Goal: Information Seeking & Learning: Learn about a topic

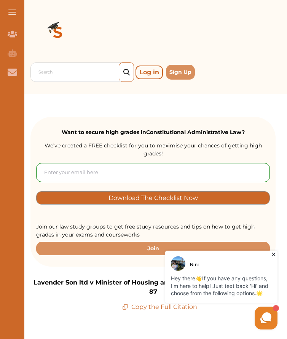
click at [269, 249] on div "Nini Hey there 👋 If you have any questions, I'm here to help! Just text back 'H…" at bounding box center [222, 277] width 116 height 56
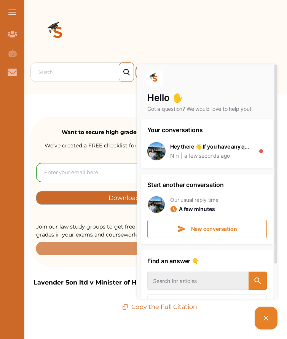
click at [114, 101] on div "Hello ✋ Got a question? We would love to help you! Your conversations Hey there…" at bounding box center [191, 197] width 175 height 269
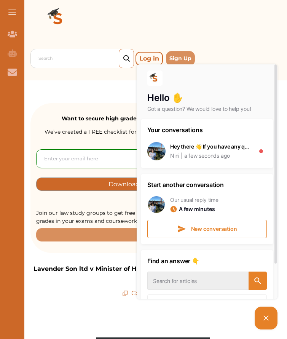
scroll to position [15, 0]
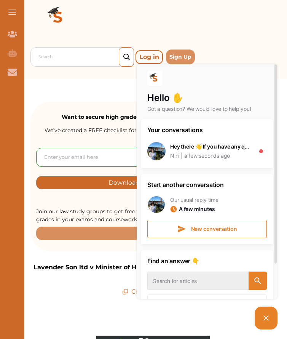
click at [269, 320] on icon at bounding box center [266, 318] width 9 height 9
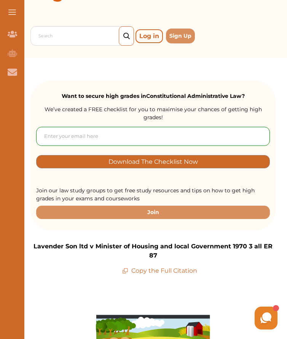
scroll to position [33, 0]
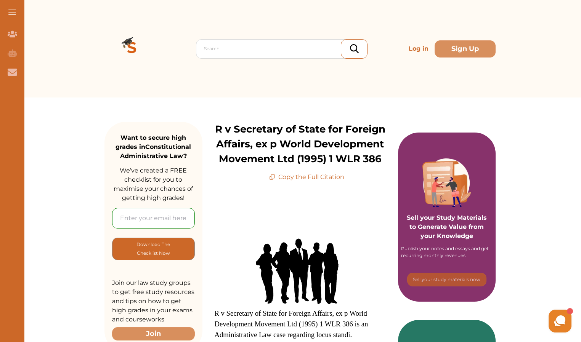
click at [264, 281] on img at bounding box center [300, 270] width 114 height 76
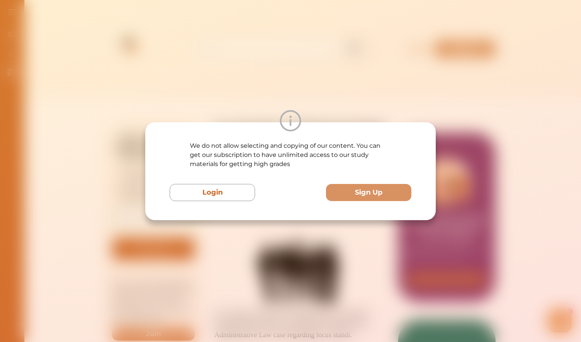
click at [247, 324] on div "We do not allow selecting and copying of our content. You can get our subscript…" at bounding box center [290, 171] width 581 height 342
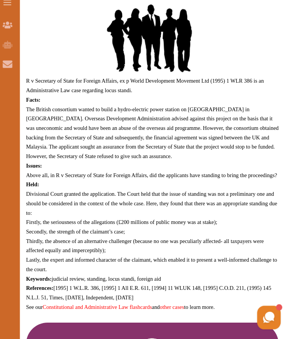
scroll to position [344, 0]
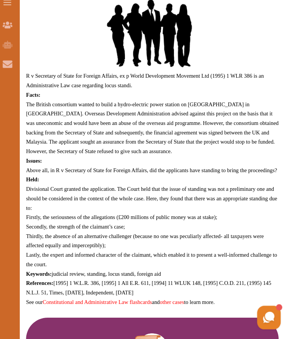
click at [51, 189] on p "Divisional Court granted the application. The Court held that the issue of stan…" at bounding box center [152, 202] width 245 height 27
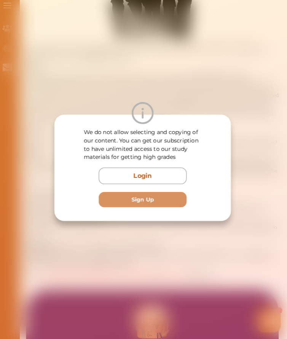
scroll to position [374, 0]
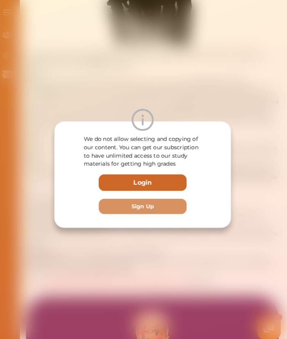
click at [121, 173] on button "Login" at bounding box center [143, 178] width 85 height 16
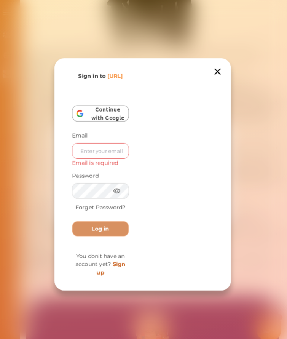
drag, startPoint x: 217, startPoint y: 70, endPoint x: 9, endPoint y: -30, distance: 230.6
